Goal: Task Accomplishment & Management: Manage account settings

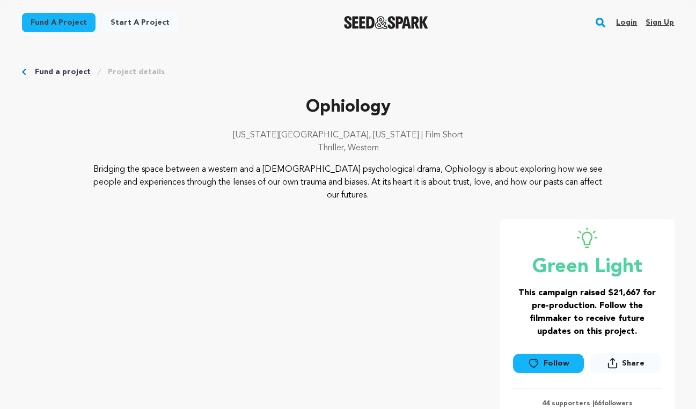
click at [633, 20] on link "Login" at bounding box center [626, 22] width 21 height 17
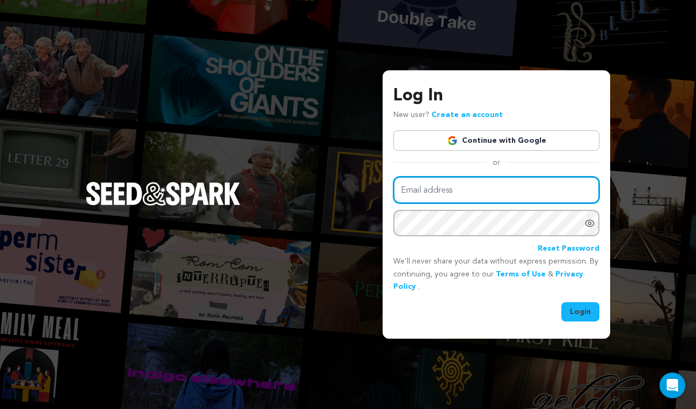
click at [458, 191] on input "Email address" at bounding box center [497, 190] width 206 height 27
type input "kmdproductionsnyc@gmail.com"
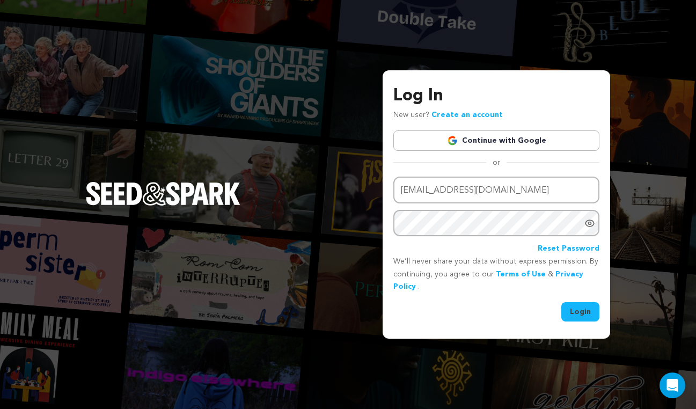
click at [587, 309] on button "Login" at bounding box center [581, 311] width 38 height 19
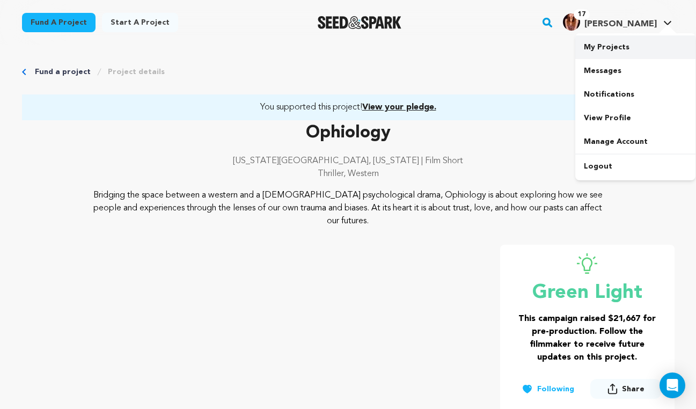
click at [600, 47] on link "My Projects" at bounding box center [636, 47] width 120 height 24
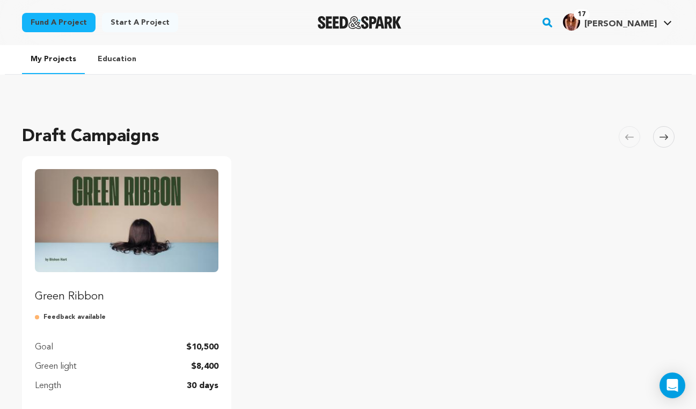
click at [161, 228] on img "Fund Green Ribbon" at bounding box center [127, 220] width 184 height 103
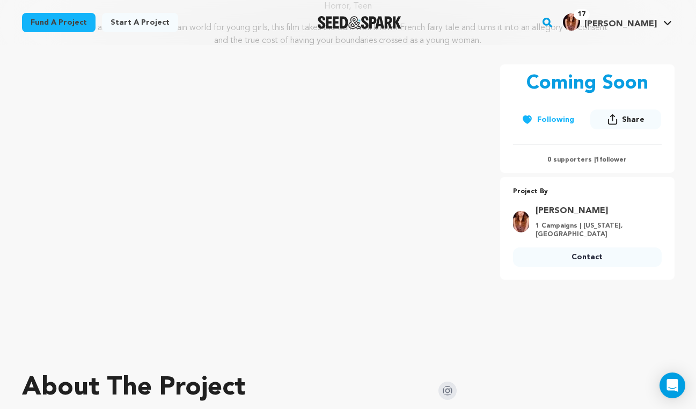
scroll to position [252, 0]
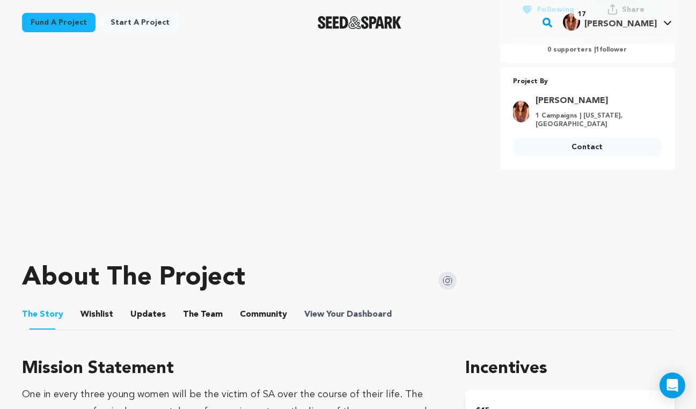
click at [353, 313] on span "Dashboard" at bounding box center [369, 314] width 45 height 13
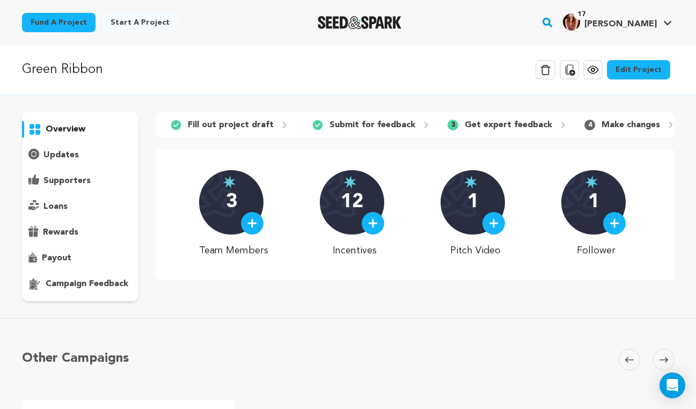
click at [60, 288] on p "campaign feedback" at bounding box center [87, 284] width 83 height 13
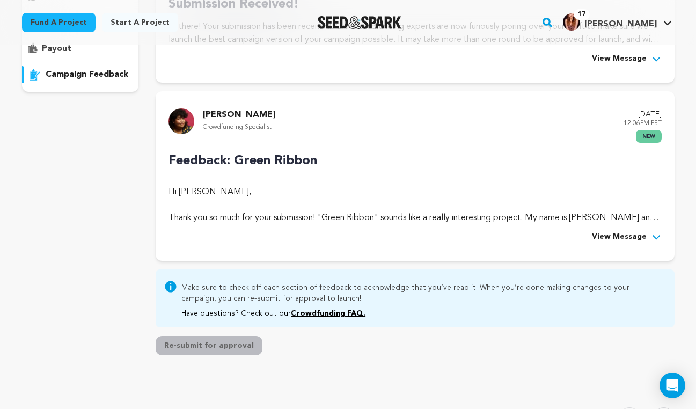
scroll to position [316, 0]
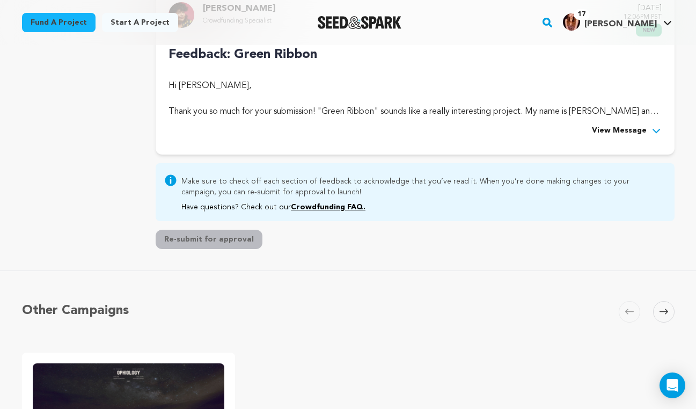
click at [643, 128] on span "View Message" at bounding box center [619, 131] width 55 height 13
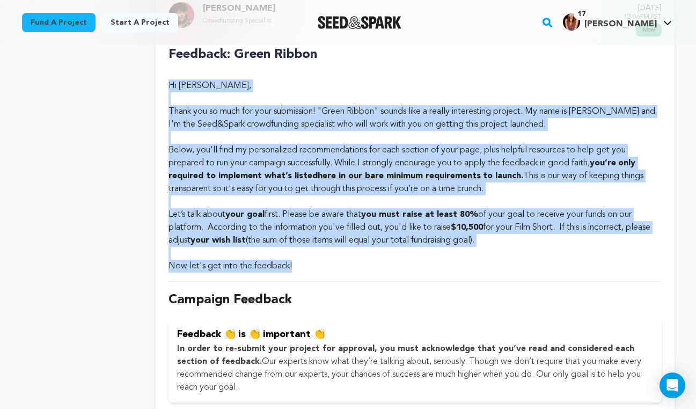
drag, startPoint x: 169, startPoint y: 85, endPoint x: 303, endPoint y: 267, distance: 225.8
click at [303, 267] on div "Hi Kathleen Donachie, Thank you so much for your submission! "Green Ribbon" sou…" at bounding box center [415, 172] width 493 height 202
copy div "Hi Kathleen Donachie, Thank you so much for your submission! "Green Ribbon" sou…"
click at [524, 269] on div "Now let's get into the feedback!" at bounding box center [415, 266] width 493 height 13
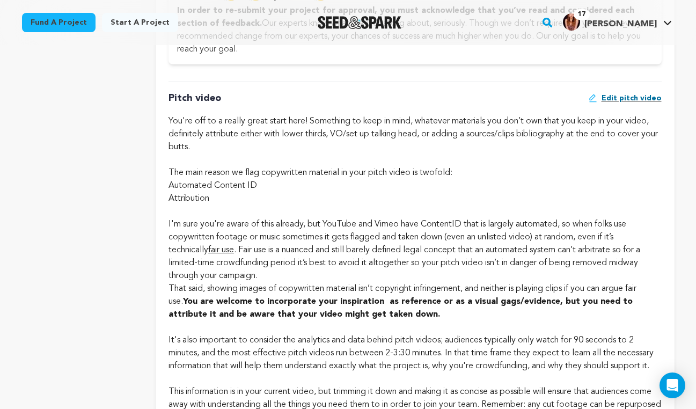
scroll to position [654, 0]
drag, startPoint x: 169, startPoint y: 96, endPoint x: 543, endPoint y: 311, distance: 431.5
click at [543, 311] on div "Pitch video Edit pitch video The main reason we flag copywritten material in yo…" at bounding box center [415, 327] width 493 height 491
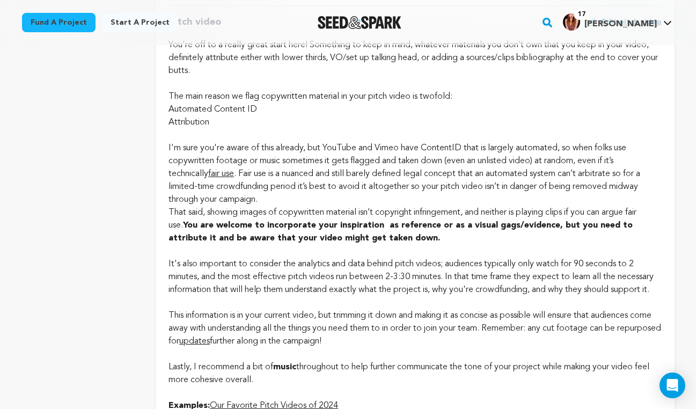
scroll to position [734, 0]
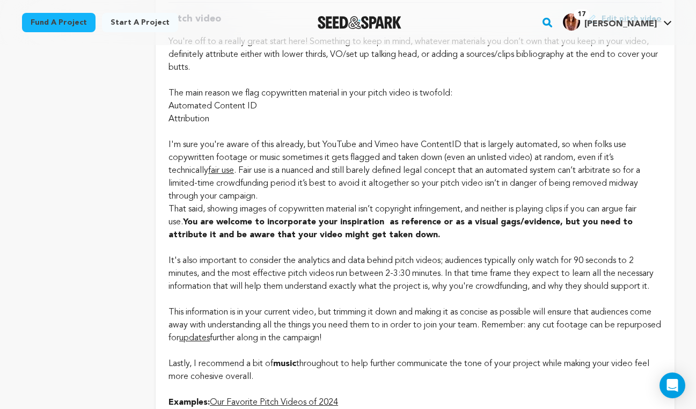
copy div "Pitch video Edit pitch video You're off to a really great start here! Something…"
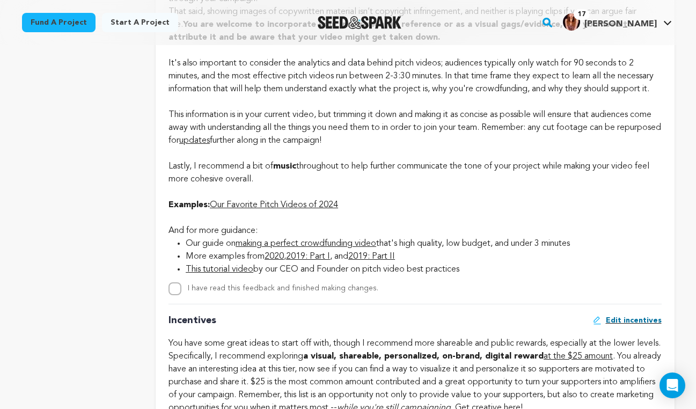
scroll to position [936, 0]
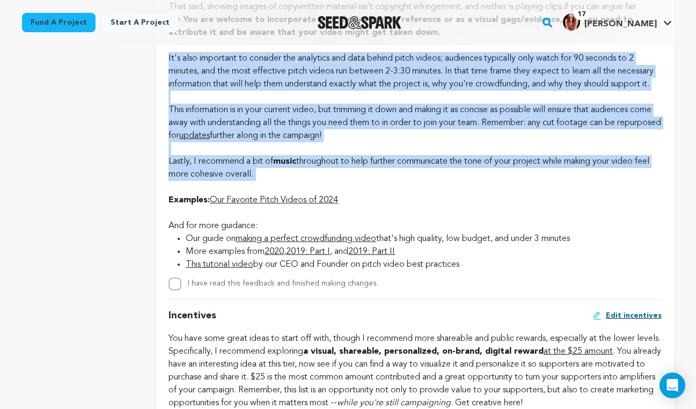
drag, startPoint x: 168, startPoint y: 58, endPoint x: 382, endPoint y: 188, distance: 250.6
click at [382, 188] on div "Pitch video Edit pitch video The main reason we flag copywritten material in yo…" at bounding box center [415, 45] width 493 height 491
copy div "It's also important to consider the analytics and data behind pitch videos; aud…"
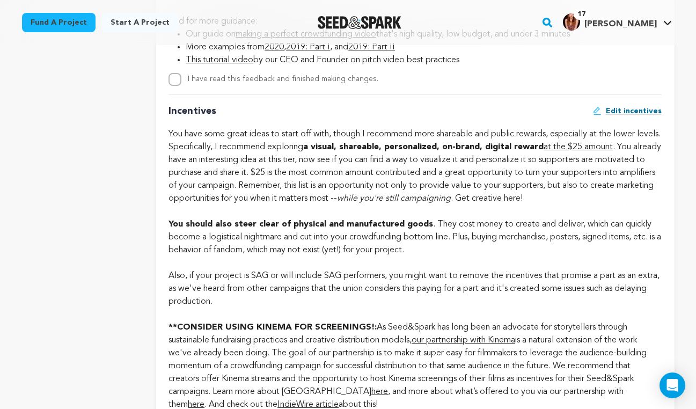
scroll to position [1144, 0]
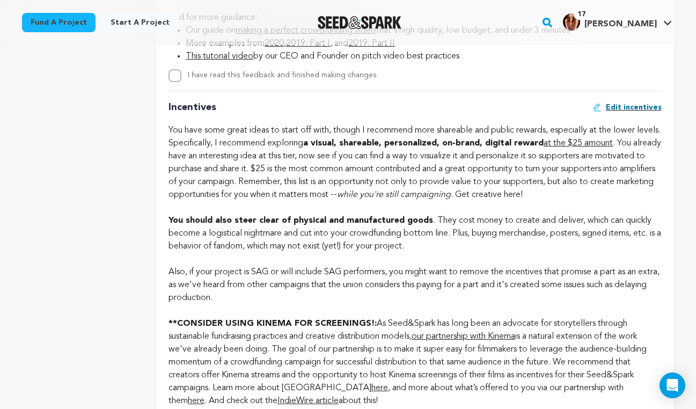
drag, startPoint x: 168, startPoint y: 118, endPoint x: 448, endPoint y: 312, distance: 340.8
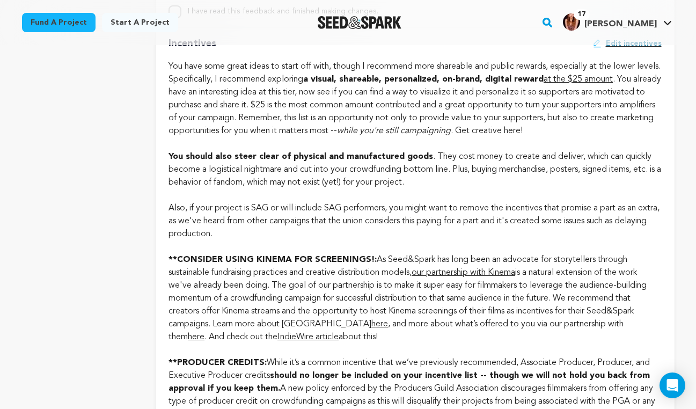
scroll to position [1209, 0]
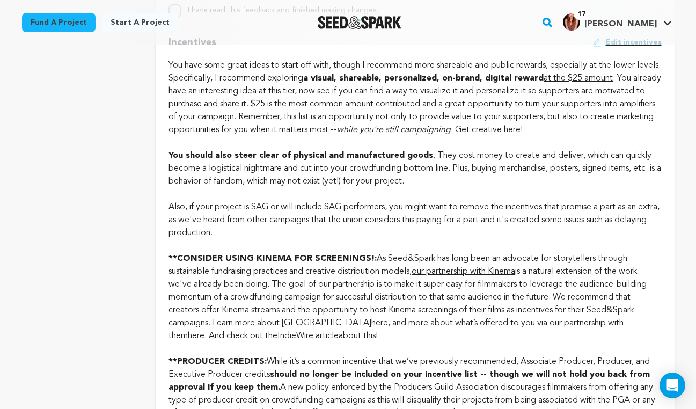
copy div "Incentives Edit incentives You have some great ideas to start off with, though …"
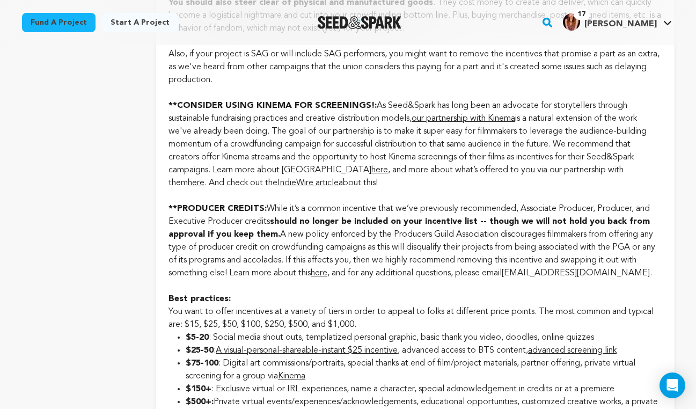
scroll to position [1368, 0]
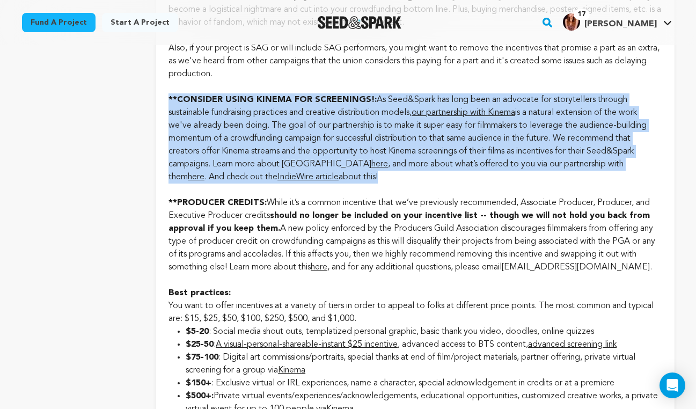
drag, startPoint x: 169, startPoint y: 111, endPoint x: 388, endPoint y: 197, distance: 235.8
click at [388, 197] on div "Incentives Edit incentives You have some great ideas to start off with, though …" at bounding box center [415, 209] width 493 height 684
copy div "**CONSIDER USING KINEMA FOR SCREENINGS!: As Seed&Spark has long been an advocat…"
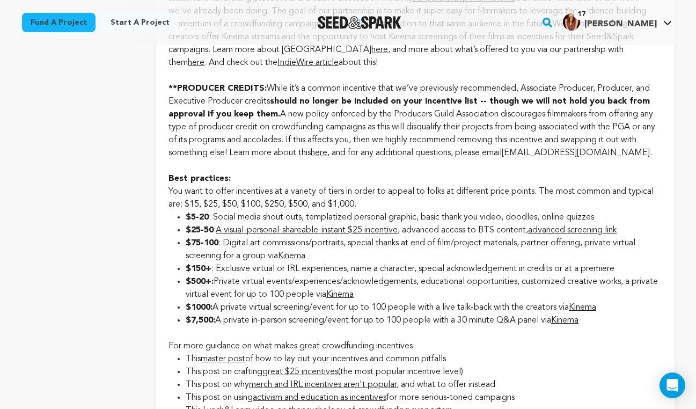
scroll to position [1488, 0]
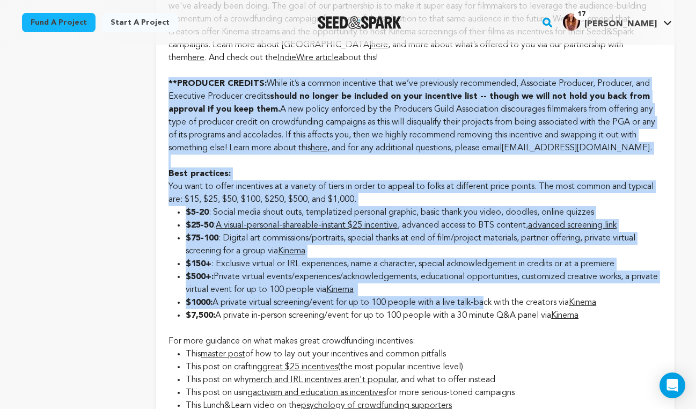
drag, startPoint x: 169, startPoint y: 94, endPoint x: 491, endPoint y: 311, distance: 388.7
click at [490, 313] on div "Incentives Edit incentives You have some great ideas to start off with, though …" at bounding box center [415, 90] width 493 height 684
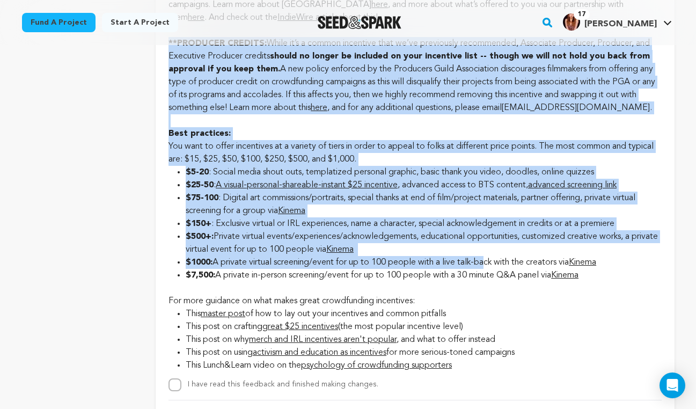
scroll to position [1535, 0]
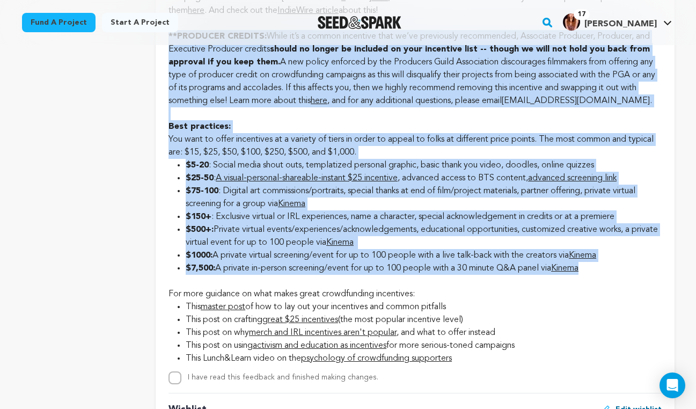
drag, startPoint x: 169, startPoint y: 48, endPoint x: 622, endPoint y: 285, distance: 512.1
click at [622, 285] on div "Incentives Edit incentives You have some great ideas to start off with, though …" at bounding box center [415, 42] width 493 height 684
copy div "**PRODUCER CREDITS: While it’s a common incentive that we’ve previously recomme…"
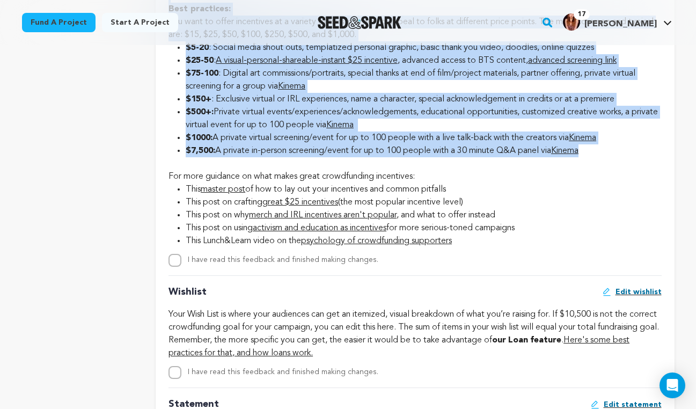
scroll to position [1663, 0]
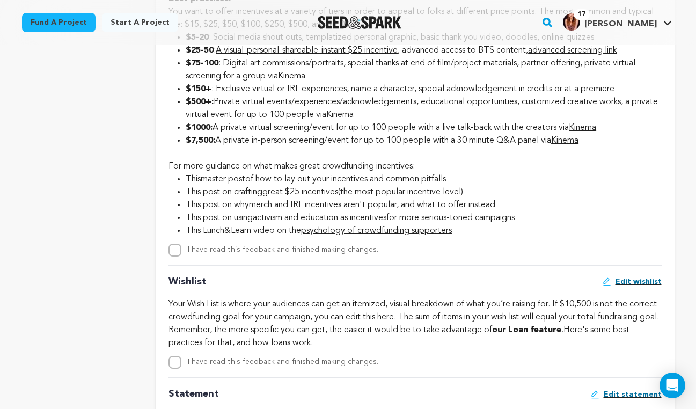
click at [392, 185] on li "This master post of how to lay out your incentives and common pitfalls" at bounding box center [424, 179] width 476 height 13
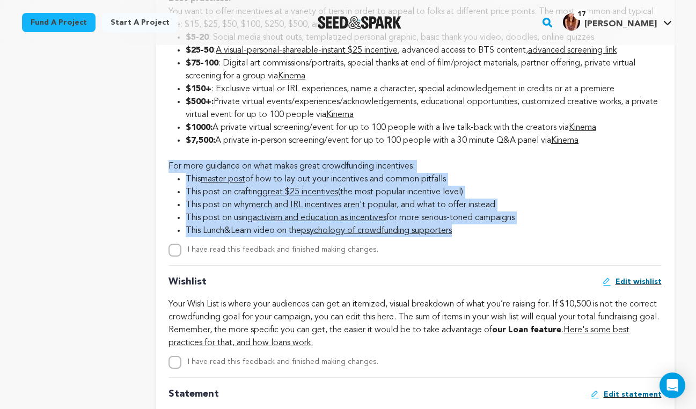
drag, startPoint x: 169, startPoint y: 177, endPoint x: 519, endPoint y: 249, distance: 357.4
copy div "For more guidance on what makes great crowdfunding incentives: This master post…"
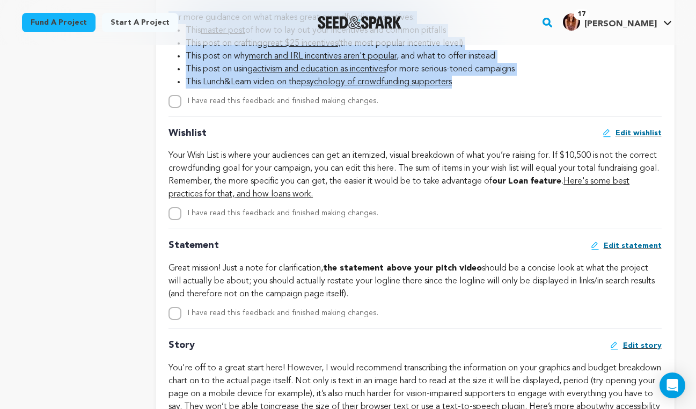
scroll to position [1823, 0]
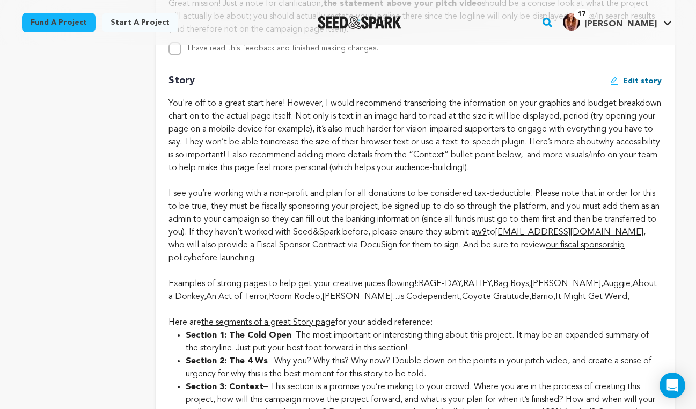
scroll to position [2079, 0]
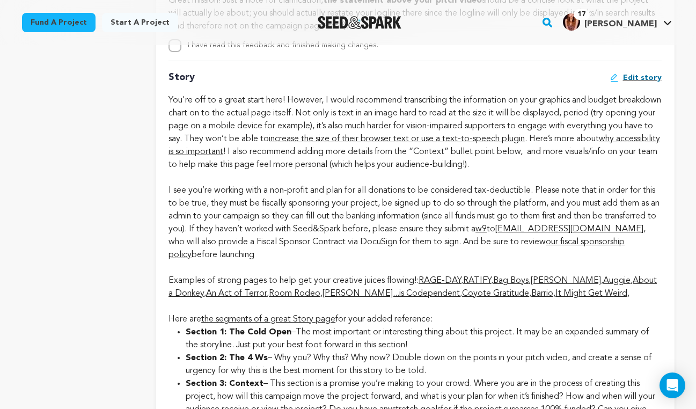
drag, startPoint x: 169, startPoint y: 89, endPoint x: 645, endPoint y: 309, distance: 524.7
click at [645, 309] on div "Story Edit story increase the size of their browser text or use a text-to-speec…" at bounding box center [415, 325] width 493 height 529
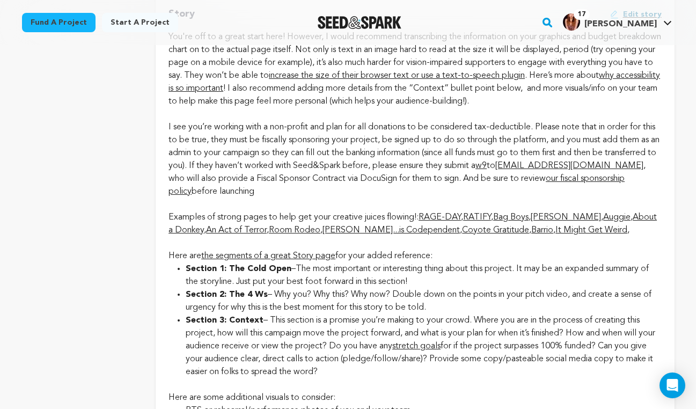
scroll to position [2142, 0]
copy div "Story Edit story You're off to a great start here! However, I would recommend t…"
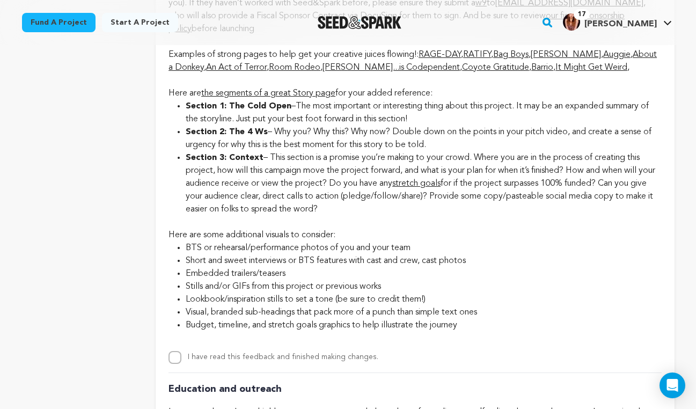
scroll to position [2314, 0]
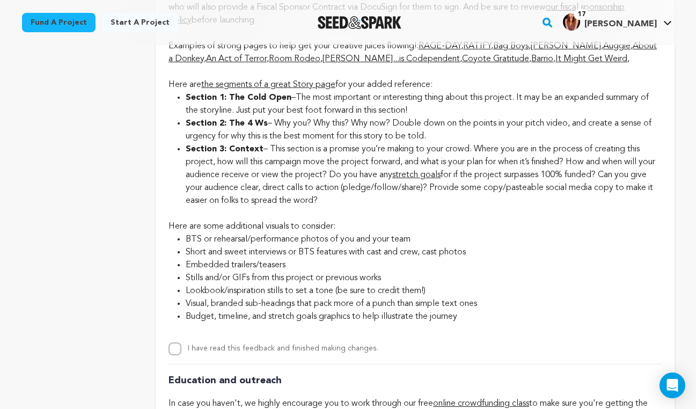
drag, startPoint x: 169, startPoint y: 96, endPoint x: 401, endPoint y: 217, distance: 261.6
click at [401, 217] on div "Story Edit story increase the size of their browser text or use a text-to-speec…" at bounding box center [415, 90] width 493 height 529
copy div "Here are the segments of a great Story page for your added reference: Section 1…"
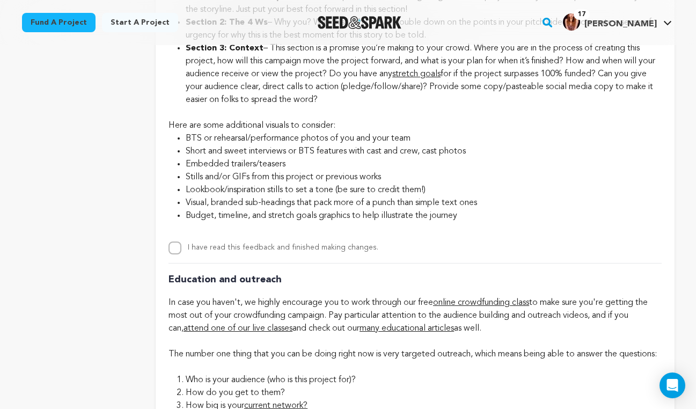
scroll to position [2447, 0]
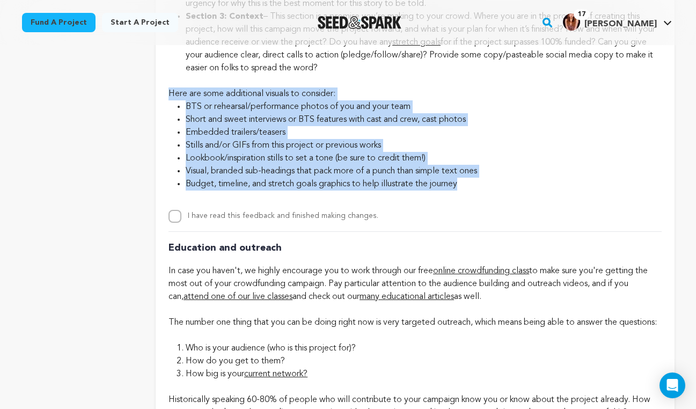
drag, startPoint x: 169, startPoint y: 105, endPoint x: 504, endPoint y: 197, distance: 347.3
copy div "Here are some additional visuals to consider: BTS or rehearsal/performance phot…"
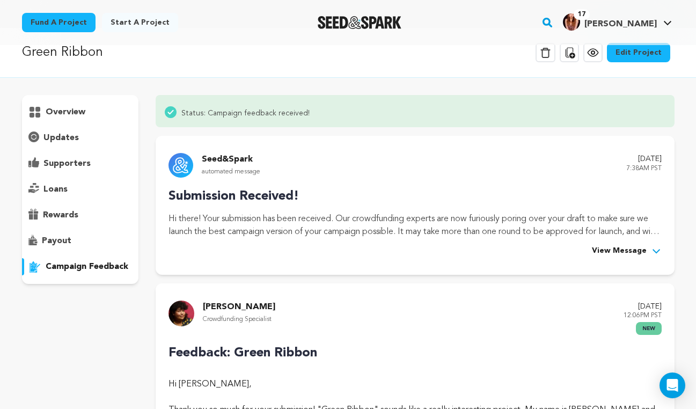
scroll to position [0, 0]
